Goal: Obtain resource: Obtain resource

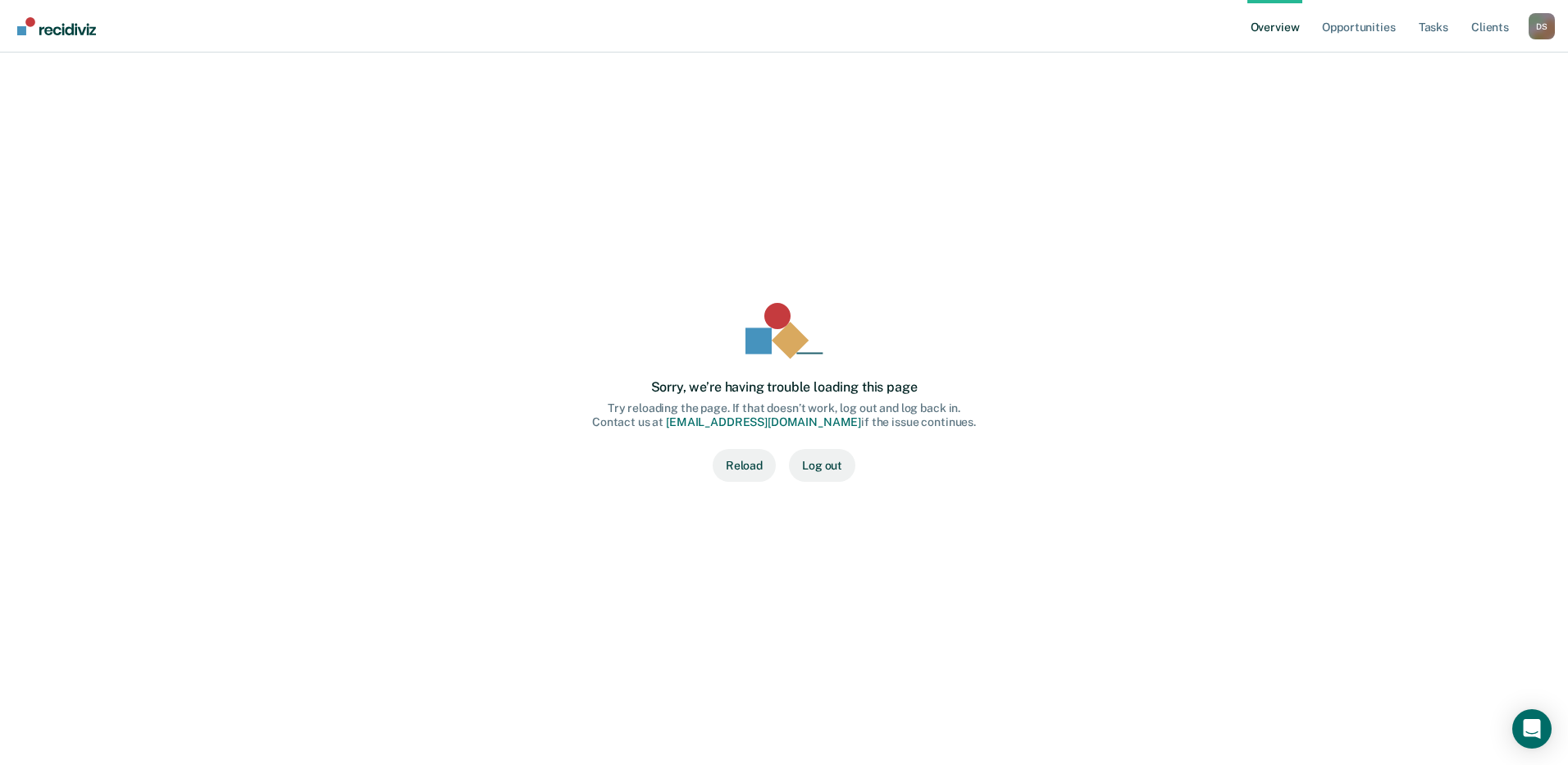
click at [750, 464] on button "Reload" at bounding box center [745, 465] width 64 height 33
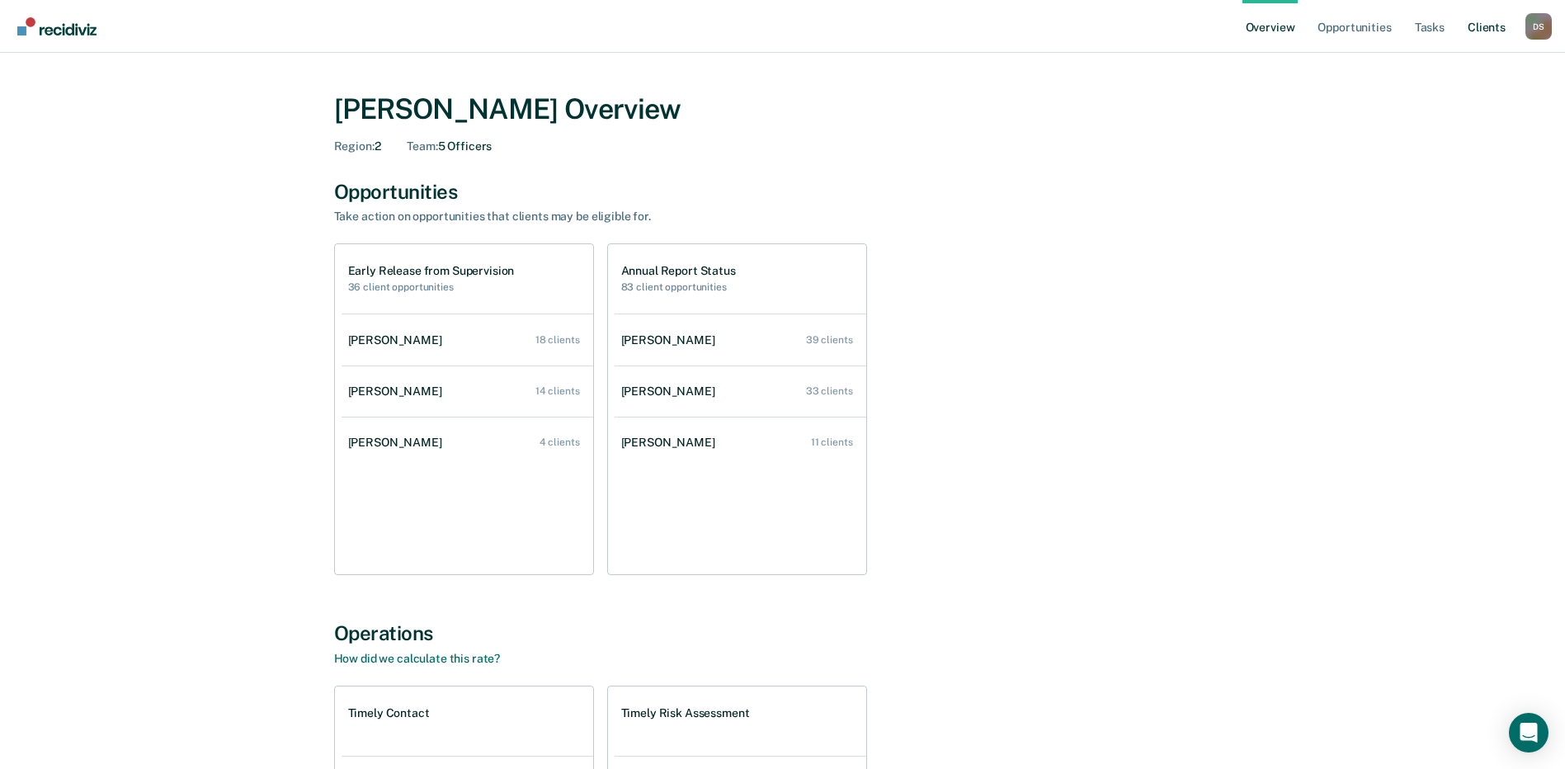
click at [1495, 25] on link "Client s" at bounding box center [1486, 26] width 45 height 53
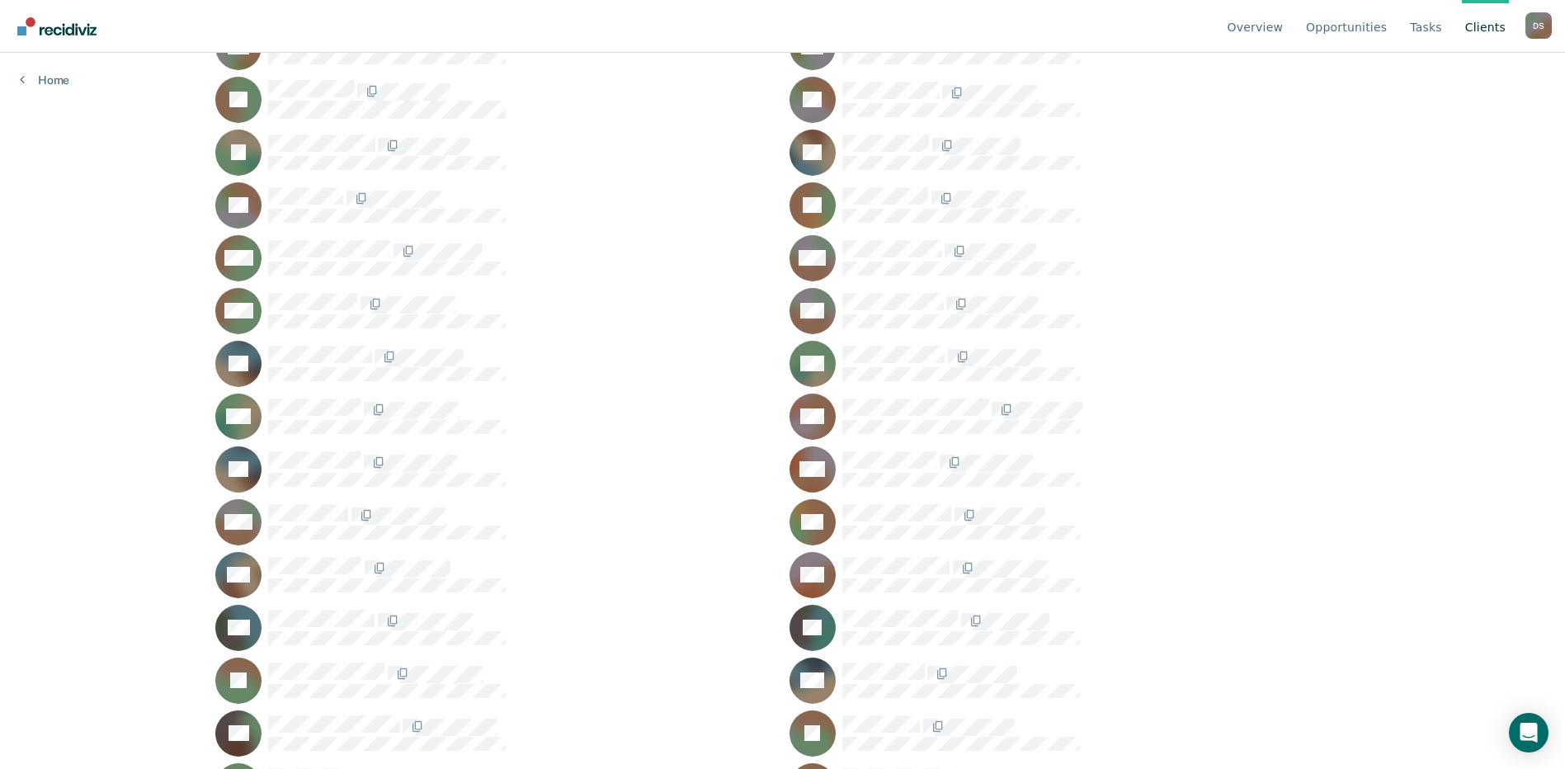
scroll to position [2639, 0]
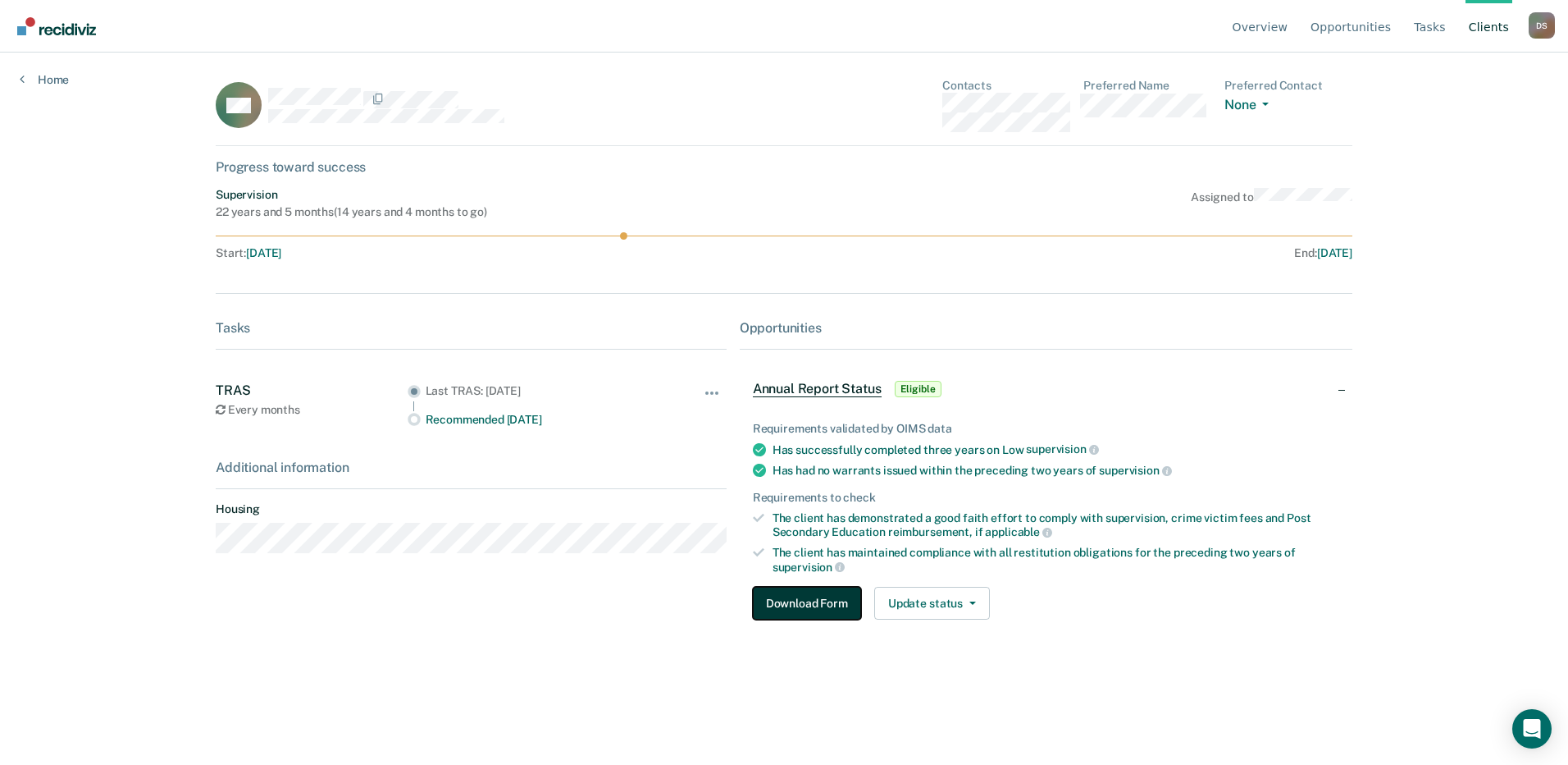
click at [803, 594] on button "Download Form" at bounding box center [806, 603] width 108 height 33
